Goal: Navigation & Orientation: Find specific page/section

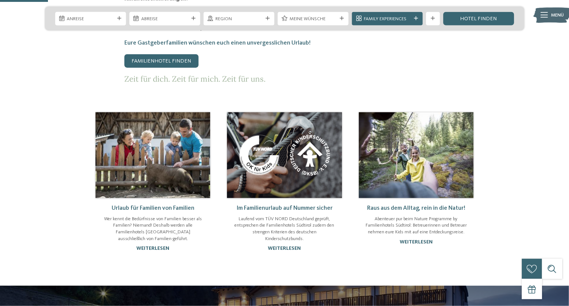
scroll to position [554, 0]
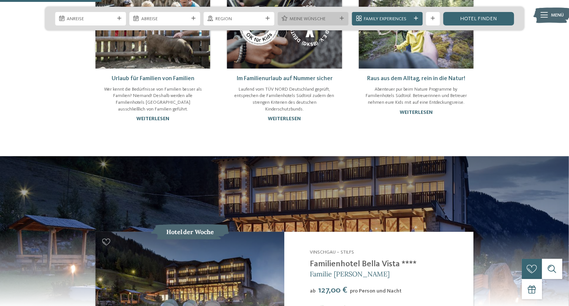
click at [294, 20] on span "Meine Wünsche" at bounding box center [313, 19] width 47 height 7
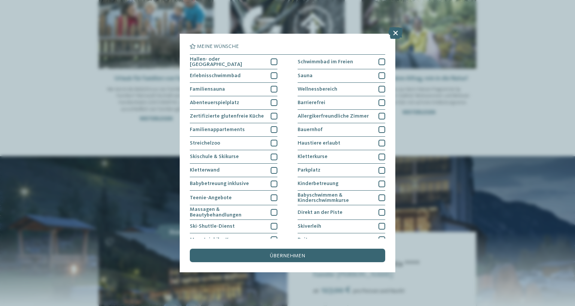
click at [118, 105] on div "Meine Wünsche [GEOGRAPHIC_DATA] Schwimmbad im Freien" at bounding box center [287, 153] width 575 height 306
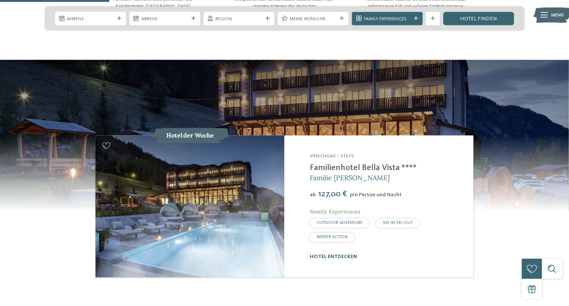
scroll to position [593, 0]
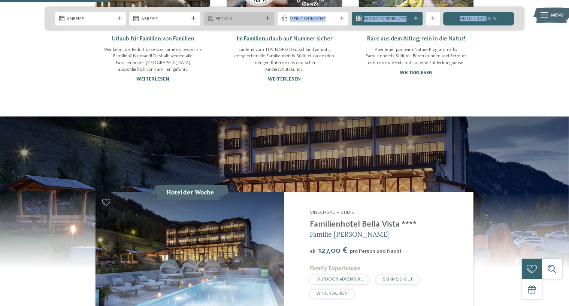
click at [233, 18] on span "Region" at bounding box center [238, 19] width 47 height 7
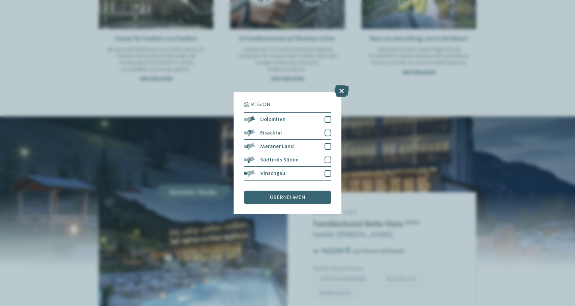
click at [345, 93] on icon at bounding box center [342, 91] width 15 height 12
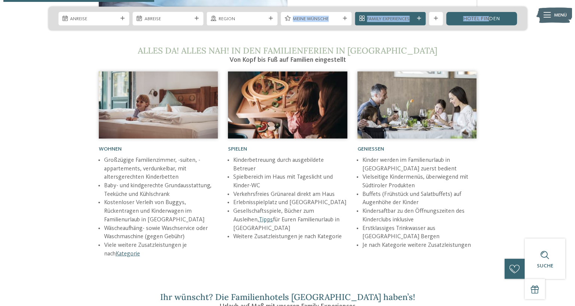
scroll to position [791, 0]
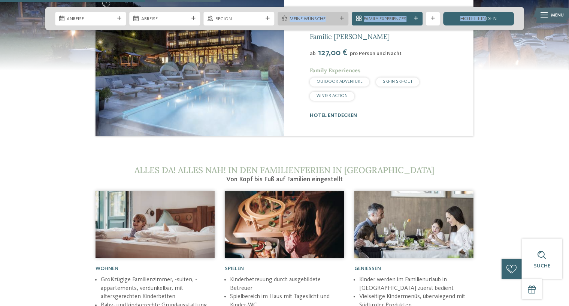
click at [313, 19] on span "Meine Wünsche" at bounding box center [313, 19] width 47 height 7
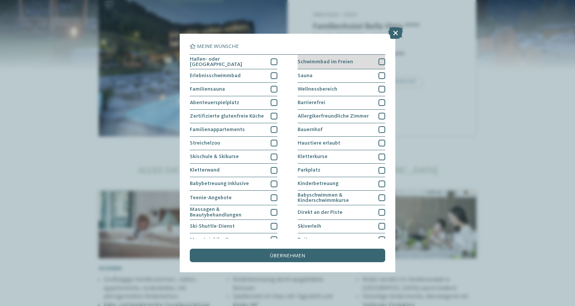
click at [363, 60] on div "Schwimmbad im Freien" at bounding box center [342, 62] width 88 height 15
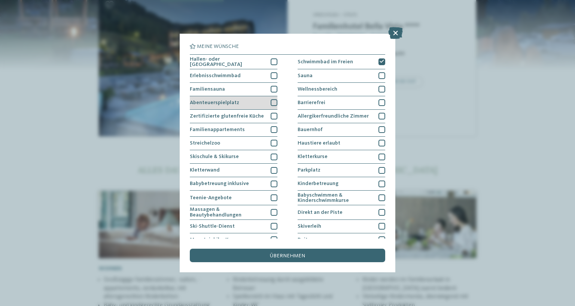
click at [263, 99] on div "Abenteuerspielplatz" at bounding box center [234, 102] width 88 height 13
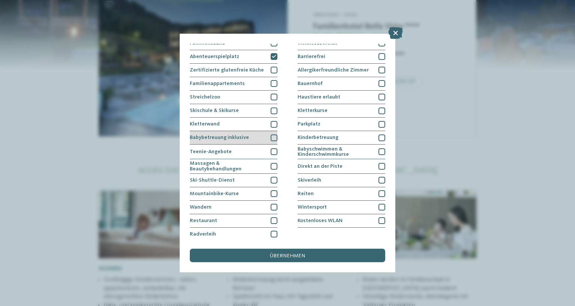
scroll to position [48, 0]
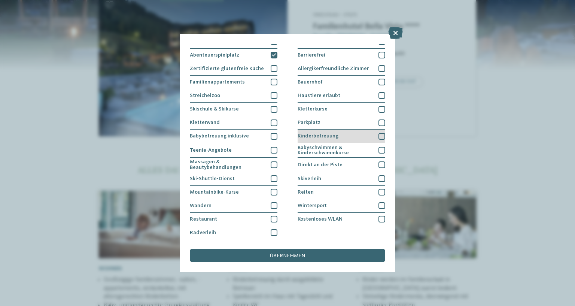
click at [308, 138] on div "Kinderbetreuung" at bounding box center [342, 136] width 88 height 13
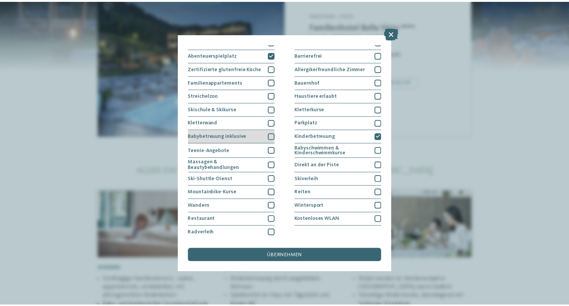
scroll to position [0, 0]
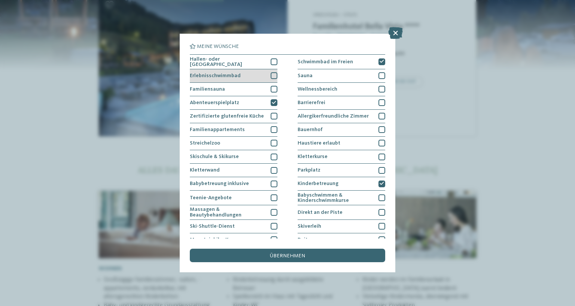
click at [269, 74] on div "Erlebnisschwimmbad" at bounding box center [234, 75] width 88 height 13
click at [338, 252] on div "übernehmen" at bounding box center [288, 255] width 196 height 13
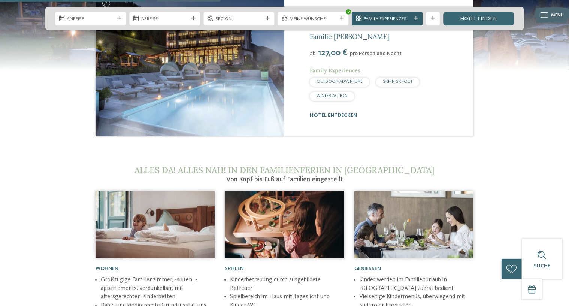
click at [405, 17] on span "Family Experiences" at bounding box center [387, 19] width 47 height 7
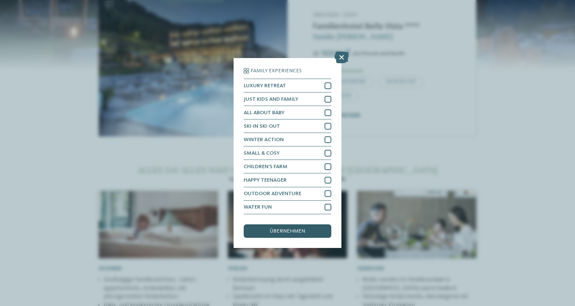
click at [299, 232] on span "übernehmen" at bounding box center [287, 231] width 35 height 5
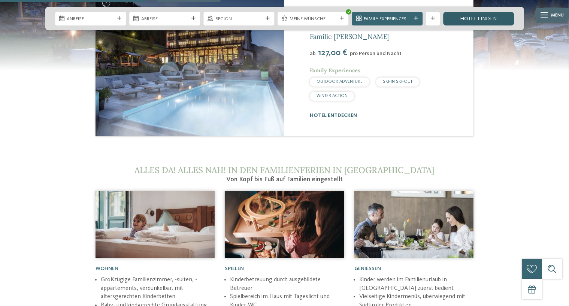
click at [484, 16] on link "Hotel finden" at bounding box center [478, 18] width 71 height 13
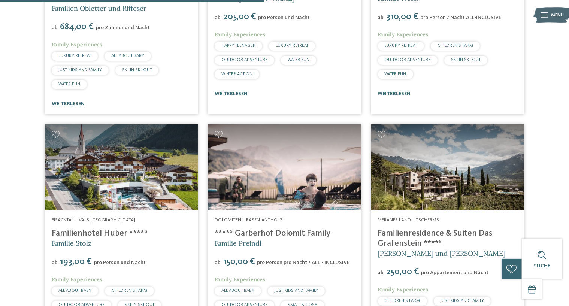
scroll to position [613, 0]
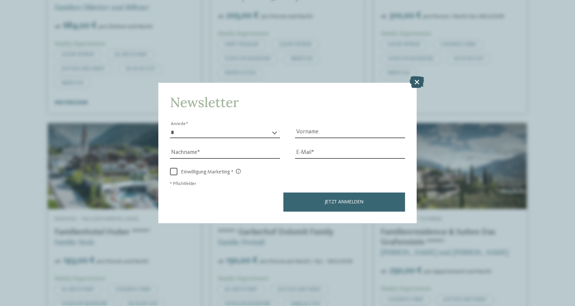
click at [415, 85] on icon at bounding box center [417, 82] width 15 height 12
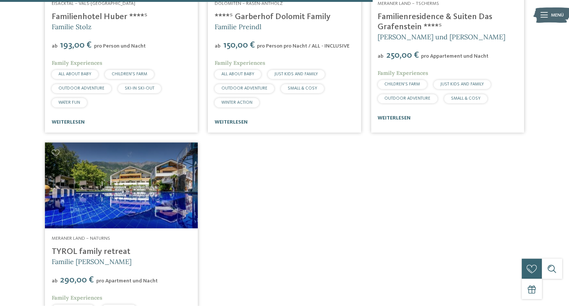
scroll to position [850, 0]
